Goal: Task Accomplishment & Management: Use online tool/utility

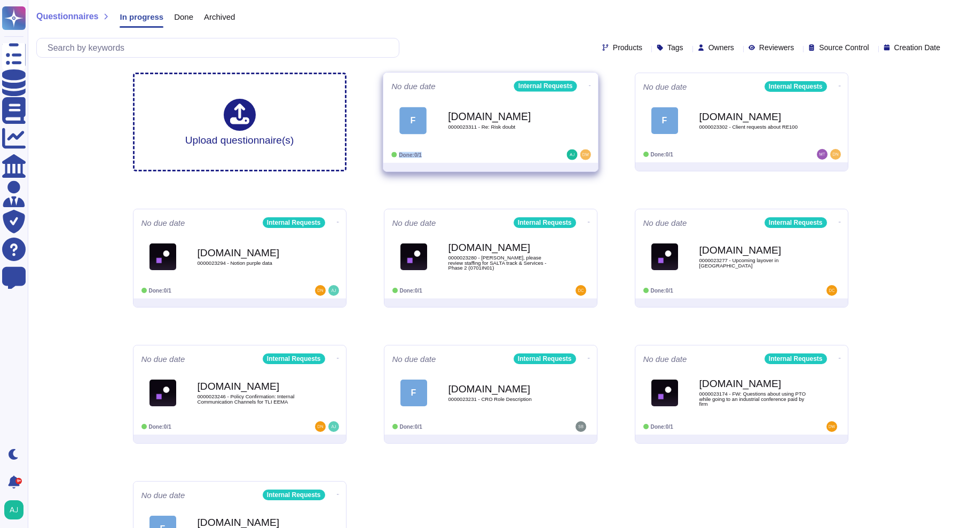
click at [513, 151] on div "Done: 0/1" at bounding box center [457, 154] width 132 height 11
